Goal: Find specific fact: Find specific fact

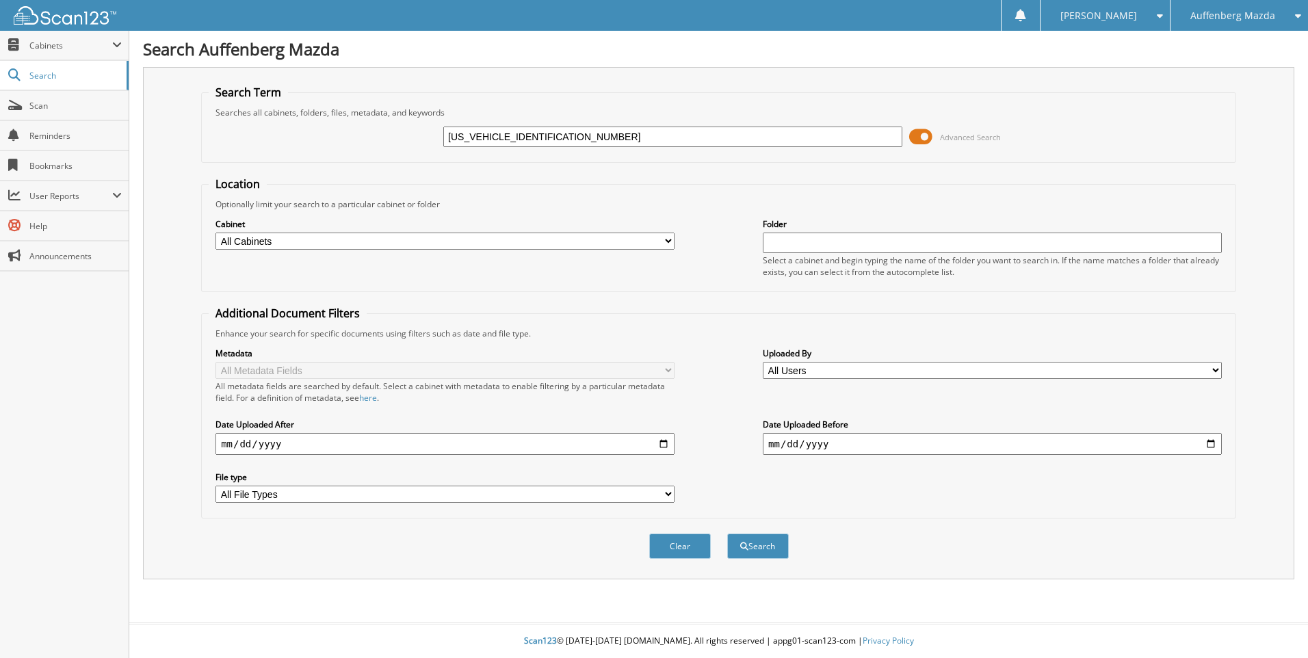
drag, startPoint x: 511, startPoint y: 137, endPoint x: 404, endPoint y: 124, distance: 108.1
click at [404, 124] on div "WVWTR7AN4PE002434 Advanced Search" at bounding box center [719, 136] width 1020 height 37
type input "PE002434"
click at [727, 533] on button "Search" at bounding box center [758, 545] width 62 height 25
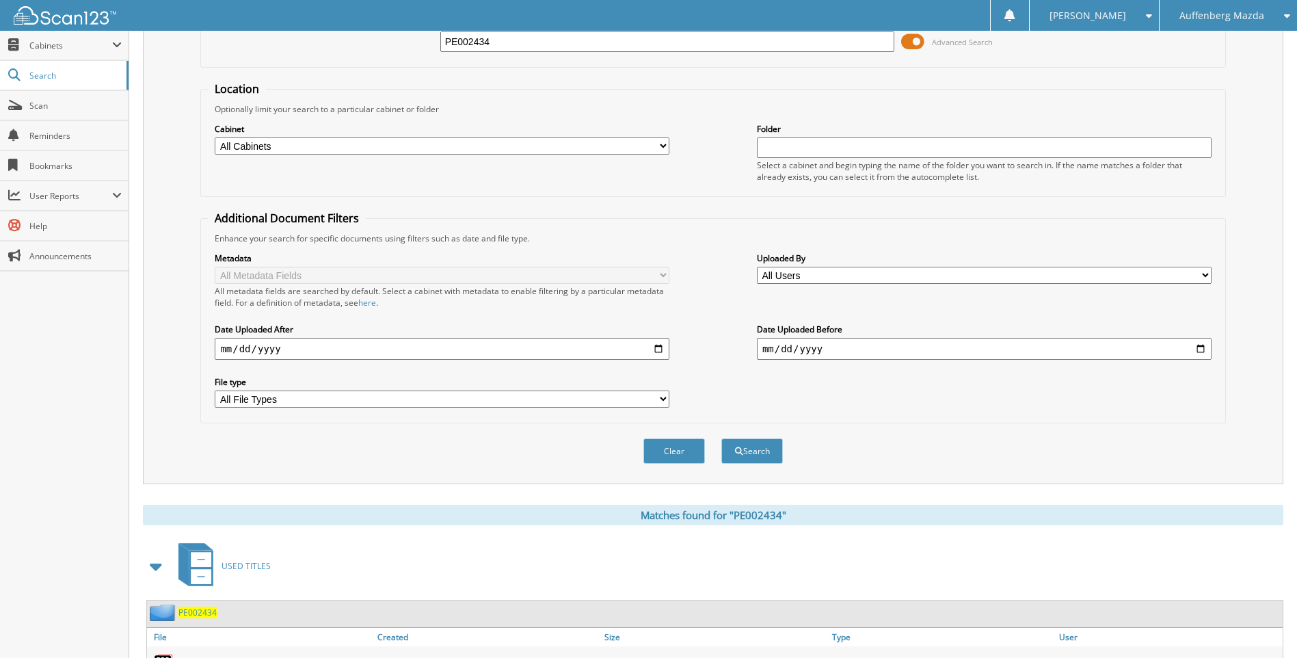
scroll to position [190, 0]
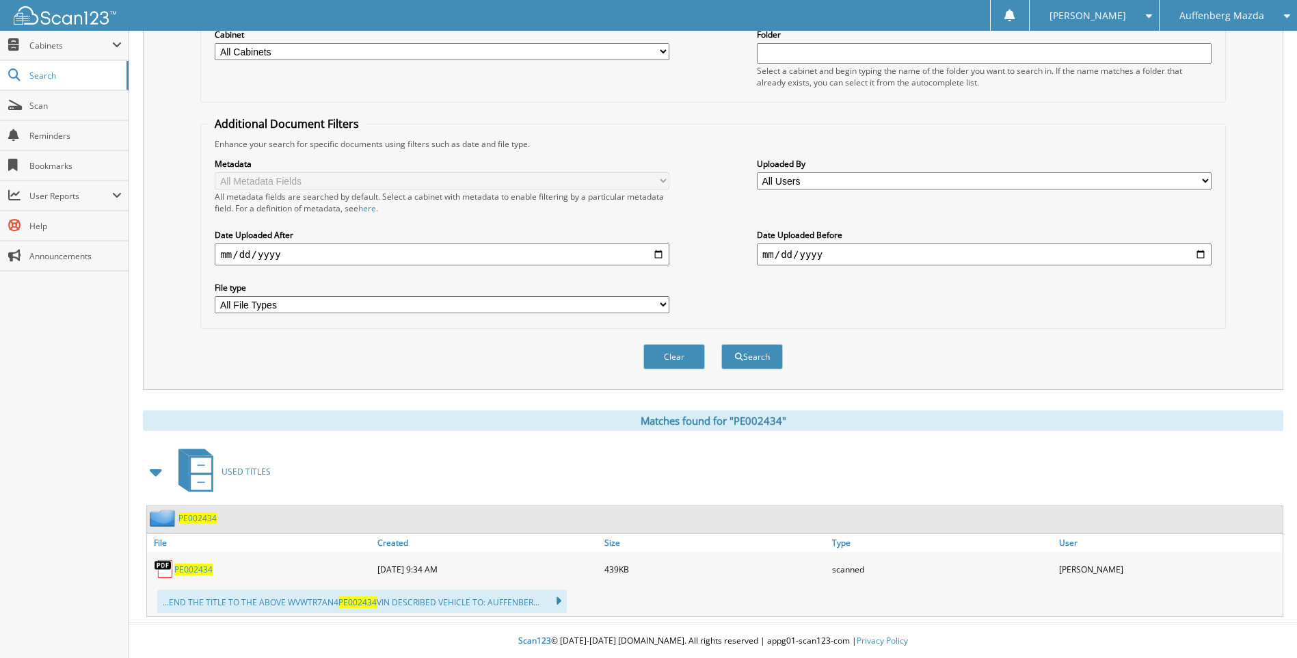
click at [192, 516] on span "PE002434" at bounding box center [198, 518] width 38 height 12
